Goal: Transaction & Acquisition: Purchase product/service

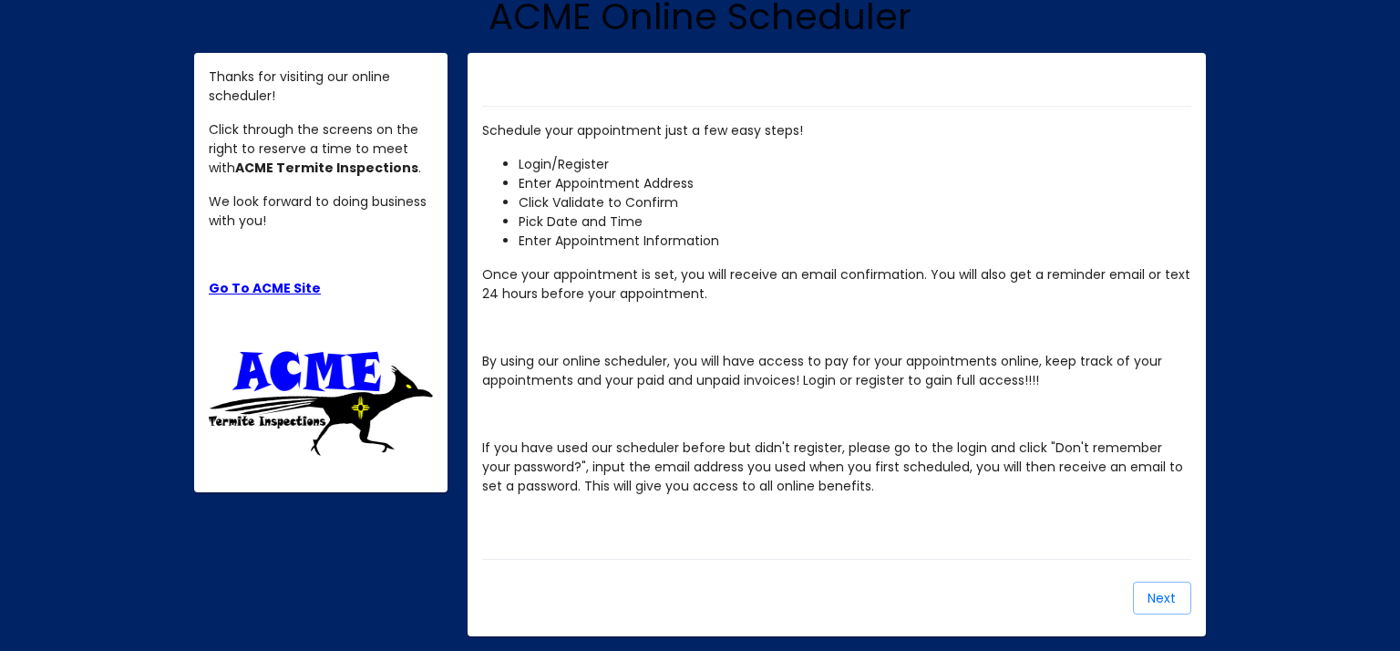
scroll to position [184, 0]
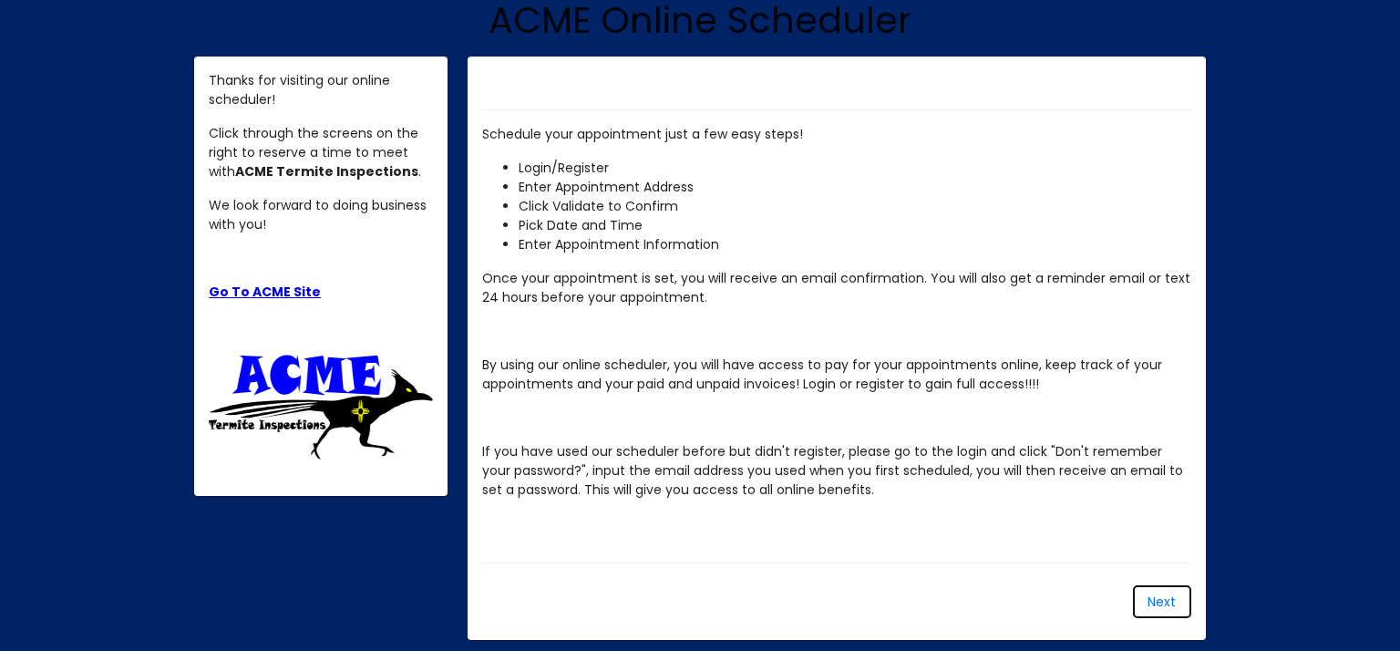
click at [1157, 604] on span "Next" at bounding box center [1162, 602] width 28 height 18
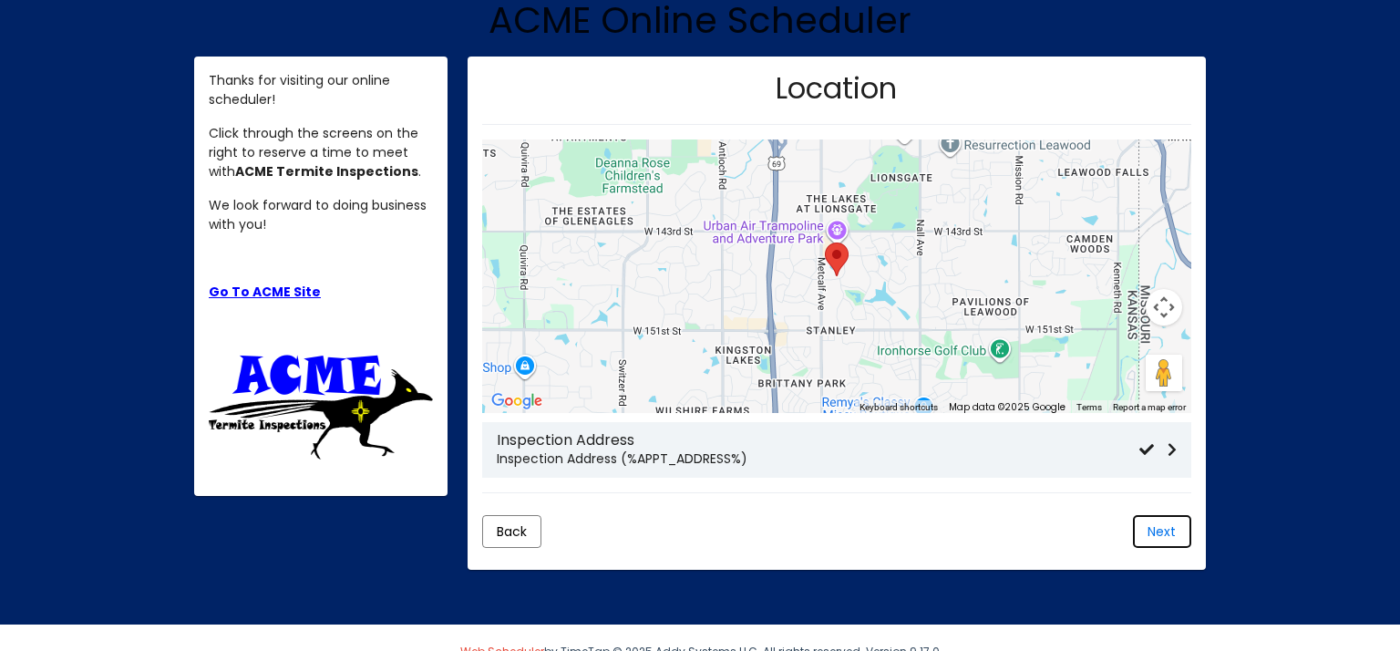
click at [1162, 535] on span "Next" at bounding box center [1162, 531] width 28 height 18
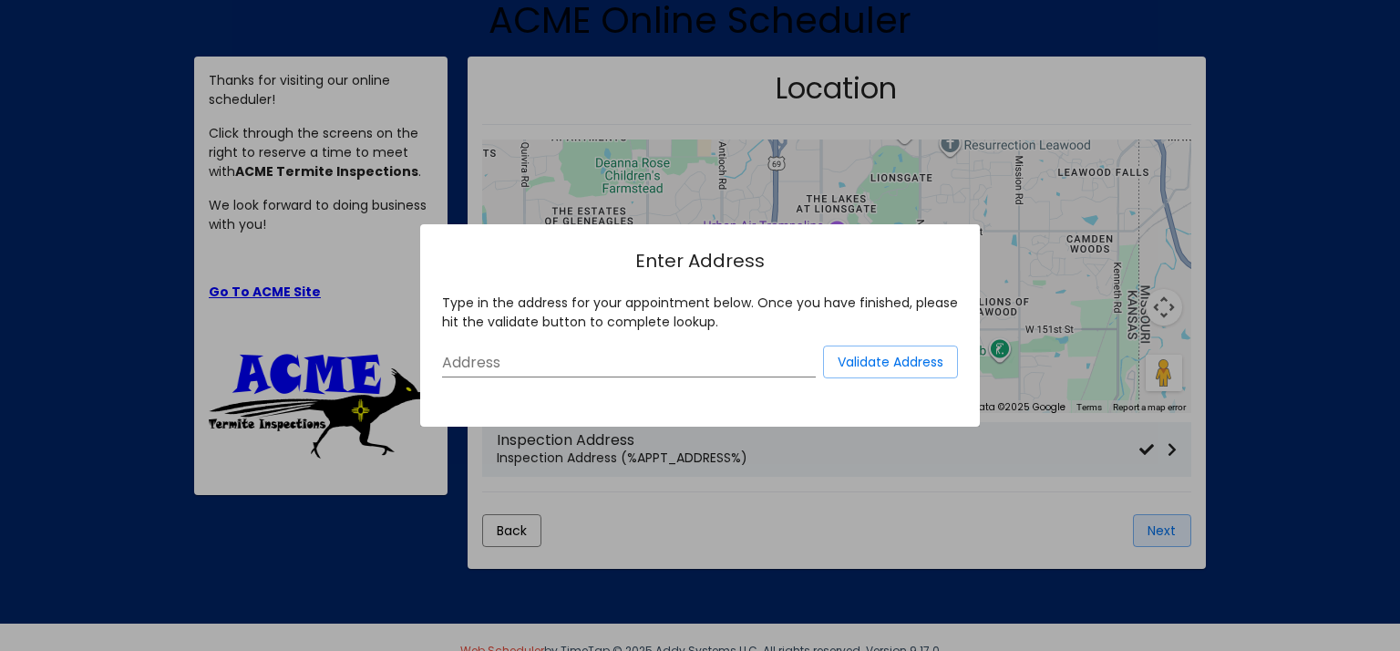
scroll to position [0, 0]
click at [649, 368] on input "Address" at bounding box center [629, 363] width 374 height 16
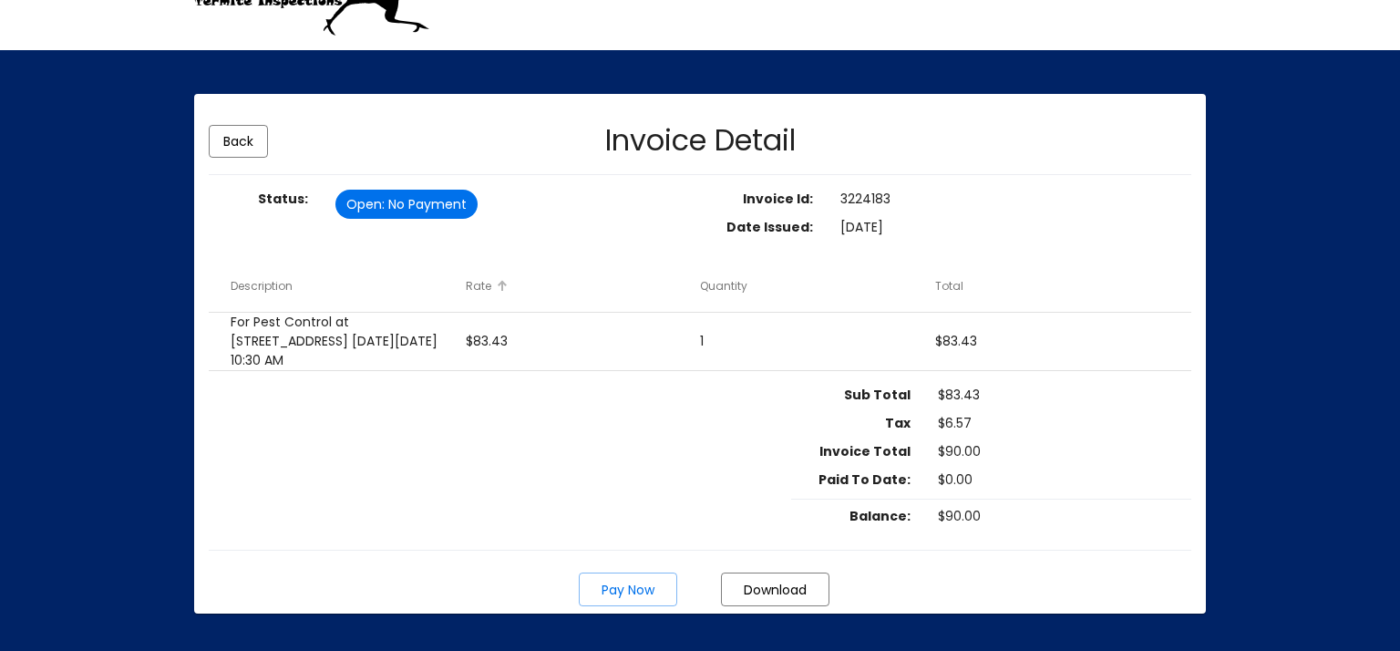
scroll to position [95, 0]
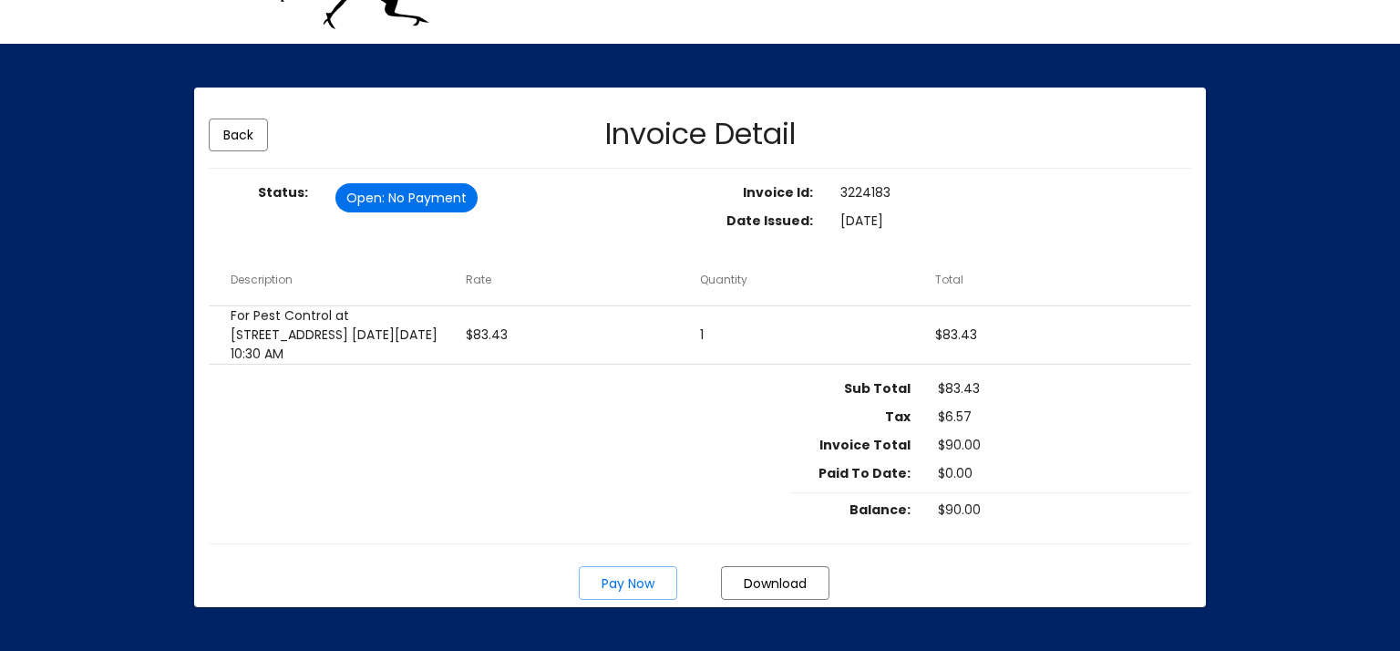
click at [623, 580] on span "Pay Now" at bounding box center [628, 583] width 53 height 18
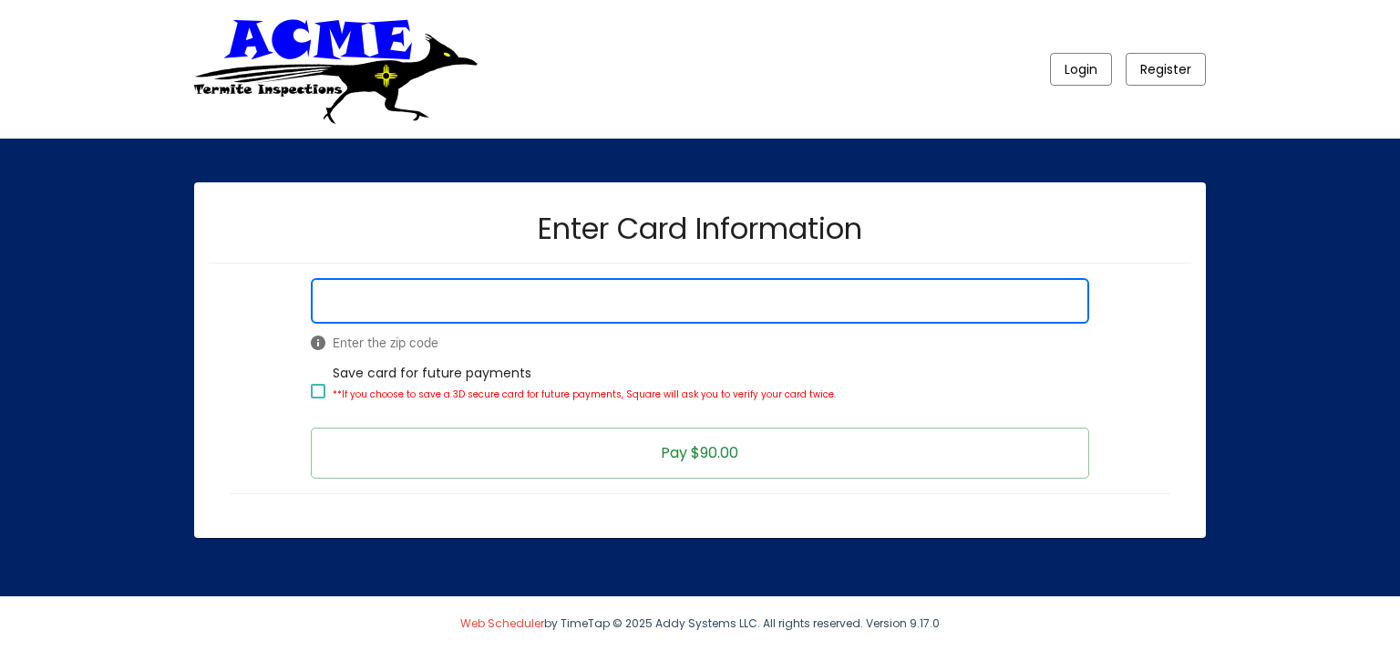
click at [637, 449] on button "Pay $90.00" at bounding box center [700, 453] width 778 height 51
